Goal: Navigation & Orientation: Understand site structure

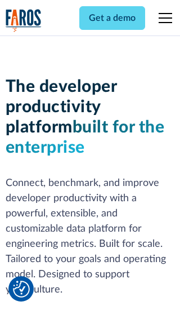
scroll to position [170, 0]
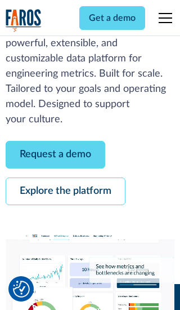
click at [55, 154] on link "Request a demo" at bounding box center [56, 155] width 100 height 28
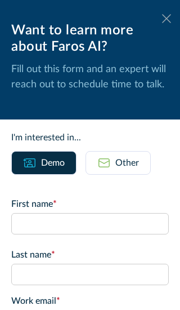
click at [167, 19] on icon at bounding box center [166, 18] width 9 height 8
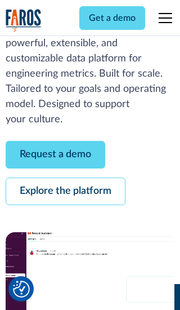
scroll to position [207, 0]
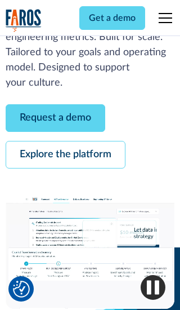
click at [65, 154] on link "Explore the platform" at bounding box center [66, 155] width 120 height 28
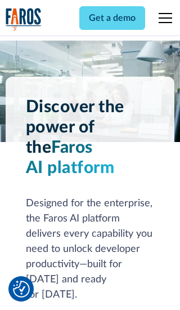
scroll to position [8461, 0]
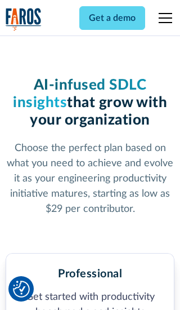
scroll to position [1749, 0]
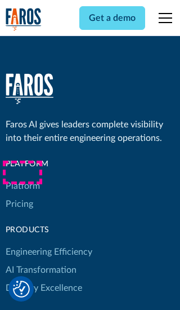
click at [22, 177] on link "Platform" at bounding box center [23, 186] width 34 height 18
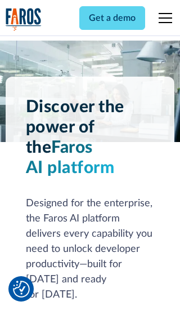
scroll to position [8822, 0]
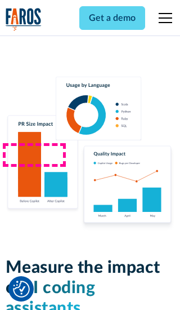
scroll to position [6964, 0]
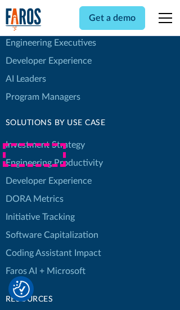
click at [34, 190] on link "DORA Metrics" at bounding box center [35, 199] width 58 height 18
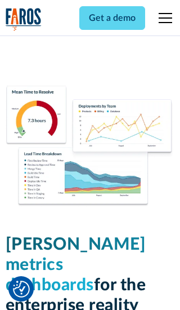
scroll to position [4934, 0]
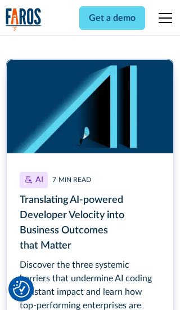
scroll to position [5092, 0]
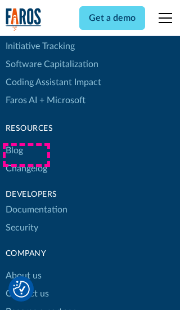
click at [26, 159] on link "Changelog" at bounding box center [27, 168] width 42 height 18
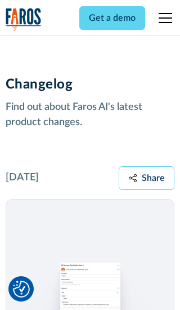
scroll to position [13602, 0]
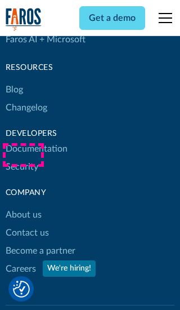
click at [23, 205] on link "About us" at bounding box center [24, 214] width 36 height 18
